Goal: Task Accomplishment & Management: Manage account settings

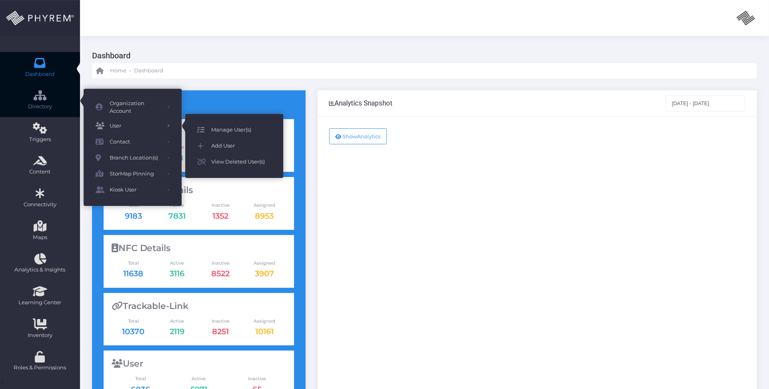
click at [229, 131] on span "Manage User(s)" at bounding box center [241, 130] width 60 height 10
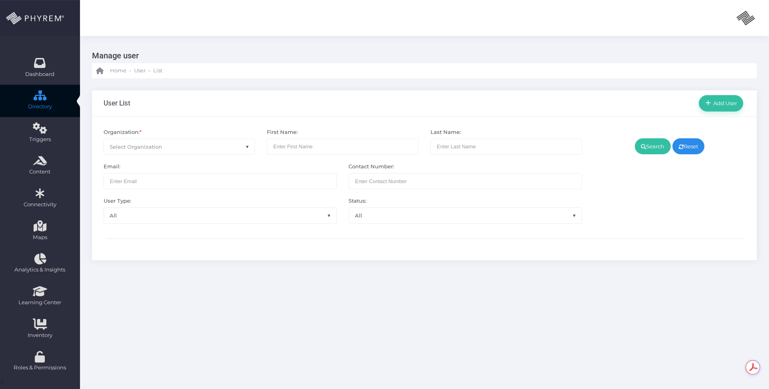
click at [231, 145] on span "Select Organization" at bounding box center [179, 146] width 151 height 15
click at [629, 208] on div "Search Reset" at bounding box center [670, 176] width 164 height 96
click at [205, 149] on span "Select Organization" at bounding box center [179, 146] width 151 height 15
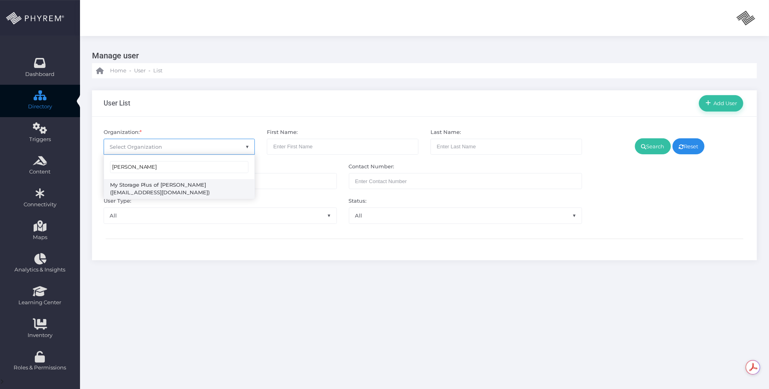
type input "[PERSON_NAME]"
select select "4807"
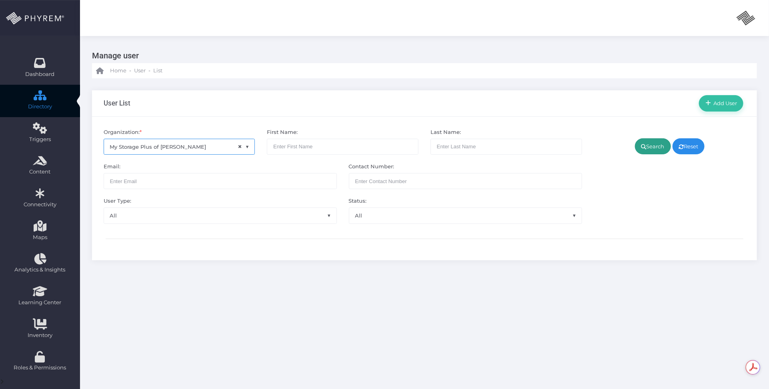
click at [647, 149] on link "Search" at bounding box center [653, 146] width 36 height 16
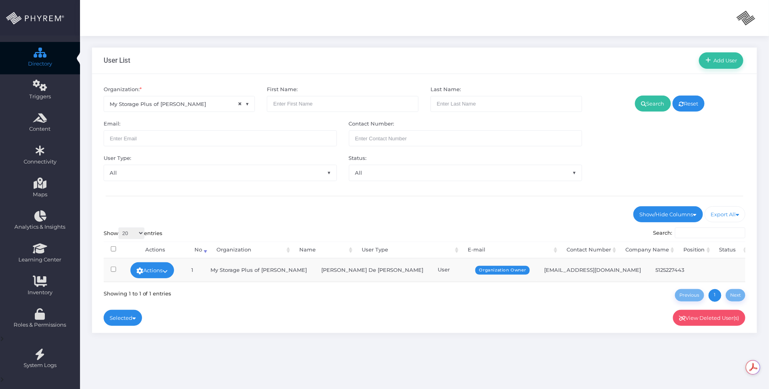
scroll to position [87, 0]
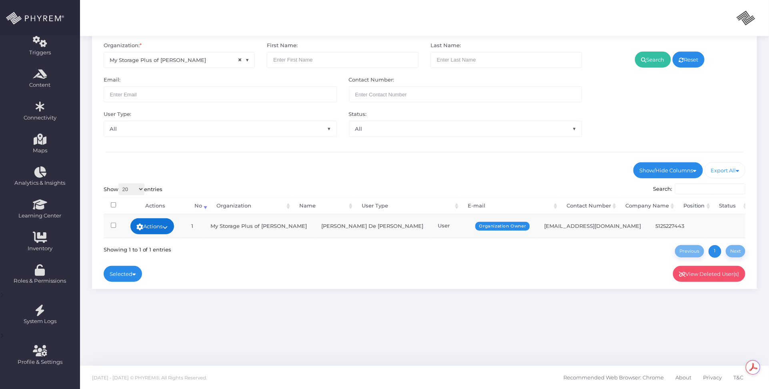
click at [161, 219] on link "Actions" at bounding box center [152, 227] width 44 height 16
click at [158, 282] on link "Sign In" at bounding box center [154, 287] width 52 height 15
